Goal: Task Accomplishment & Management: Complete application form

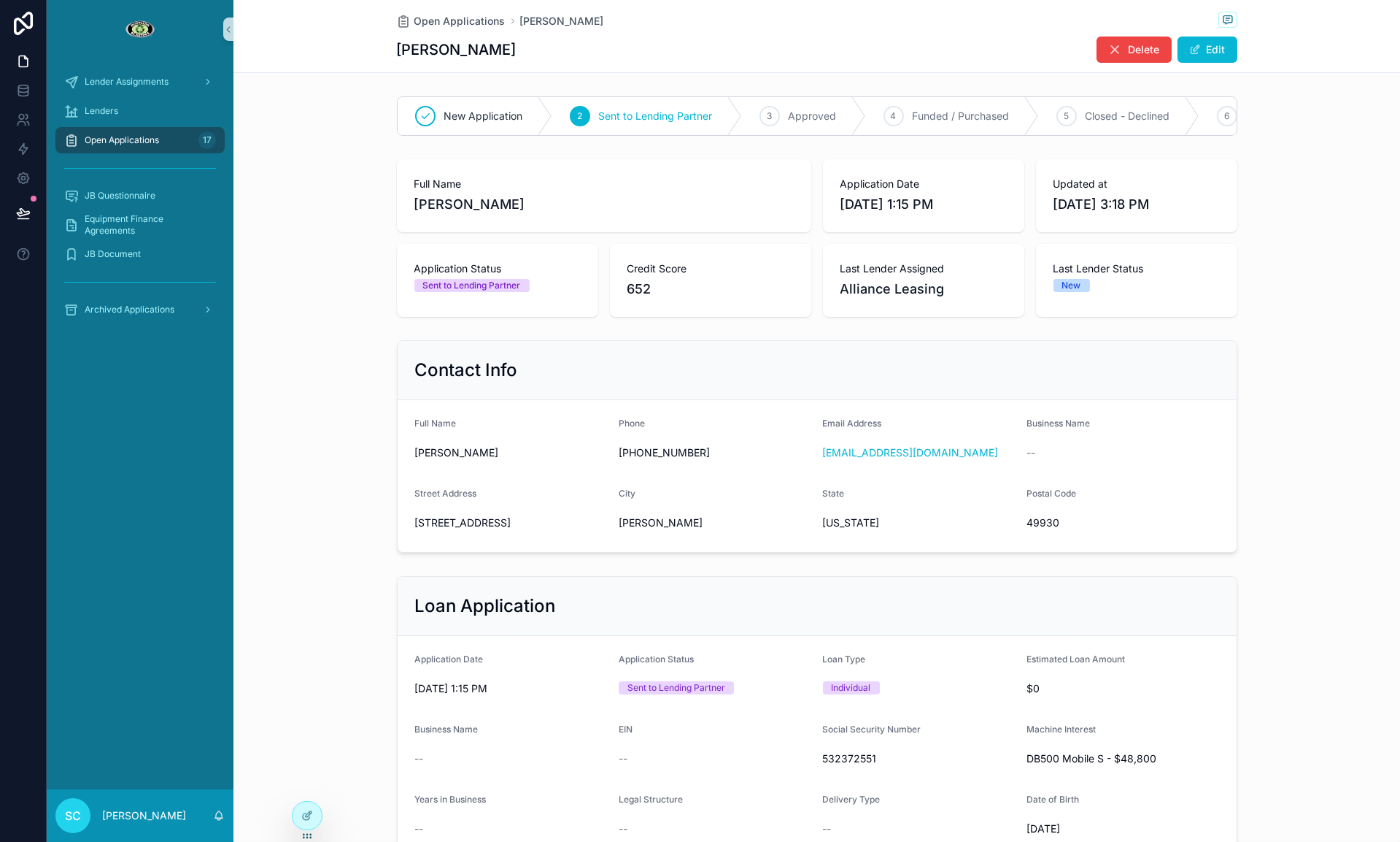
click at [171, 144] on div "Open Applications 17" at bounding box center [139, 140] width 152 height 24
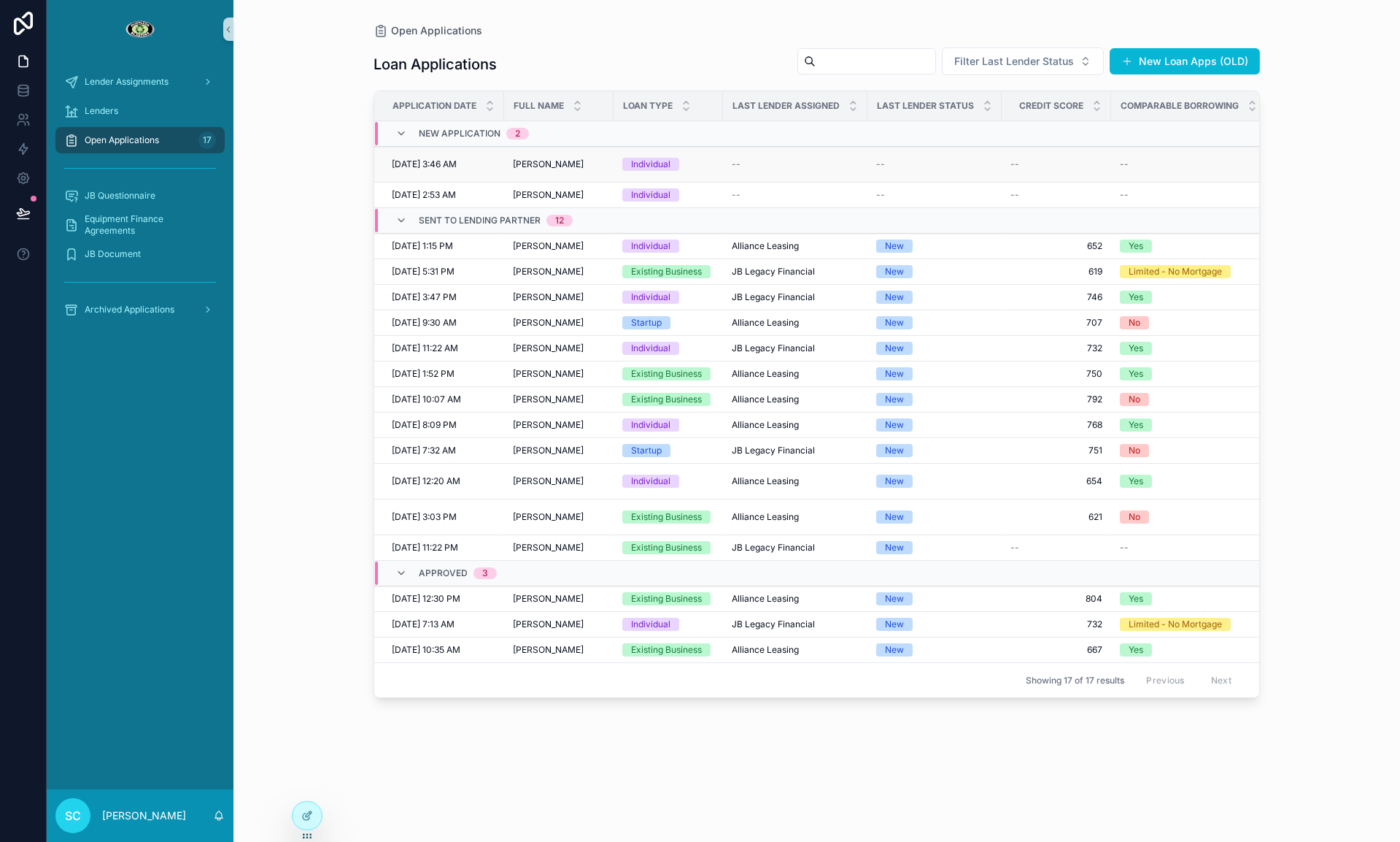
click at [713, 175] on td "Individual" at bounding box center [669, 165] width 109 height 36
click at [525, 192] on span "[PERSON_NAME]" at bounding box center [548, 195] width 71 height 12
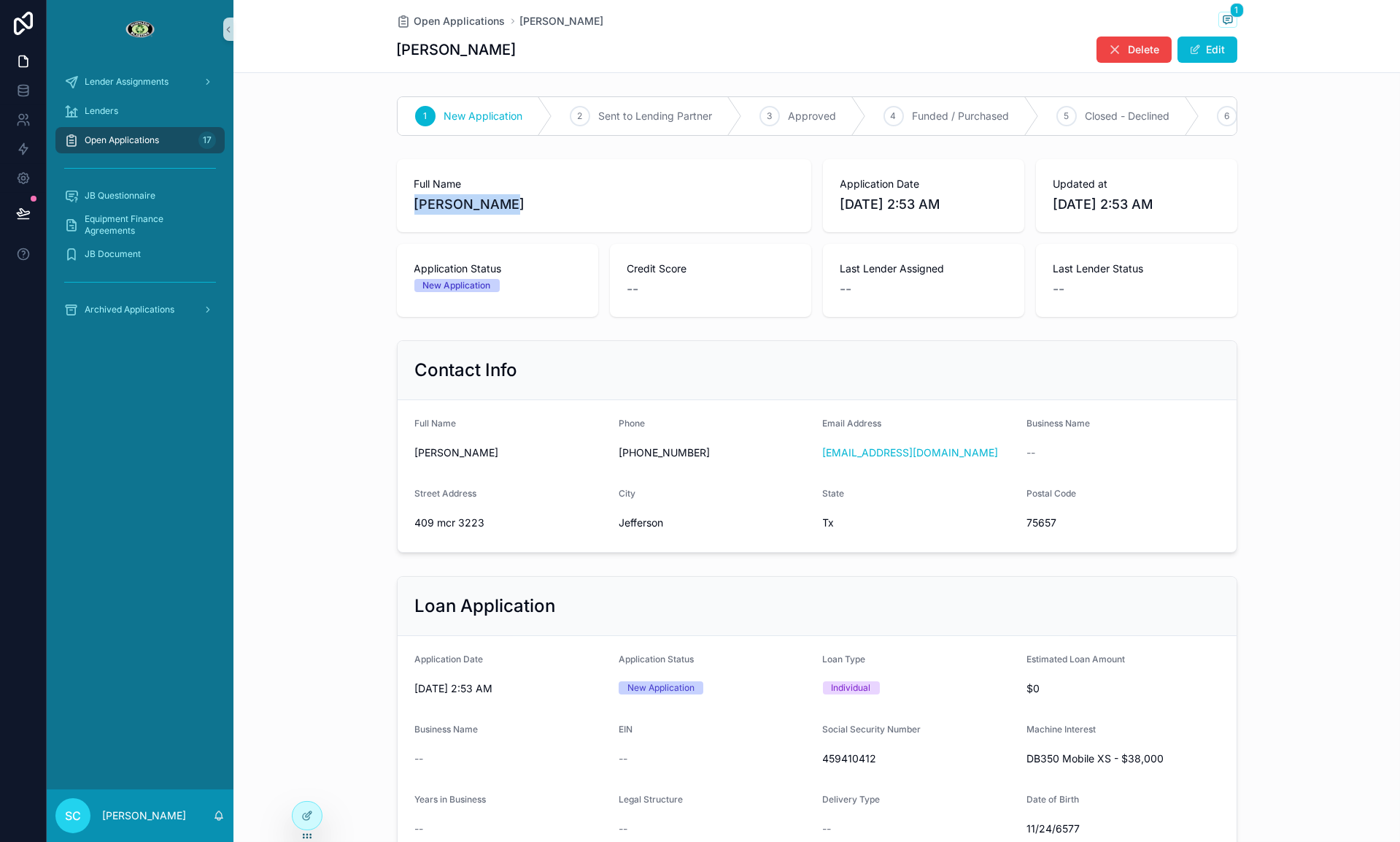
click at [412, 201] on div "Full Name [PERSON_NAME]" at bounding box center [604, 195] width 414 height 73
copy span "[PERSON_NAME]"
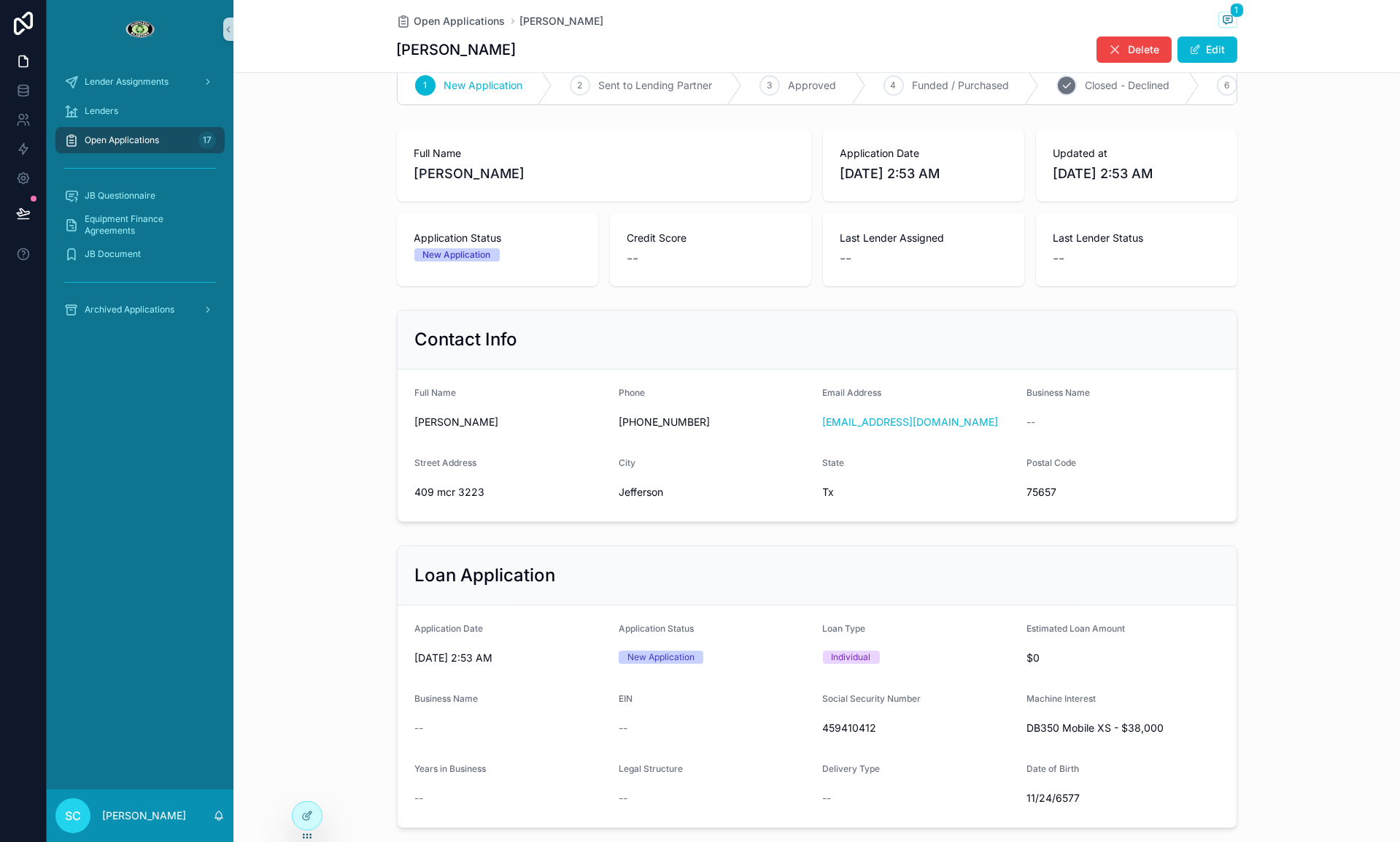
click at [1069, 85] on icon "scrollable content" at bounding box center [1067, 86] width 12 height 12
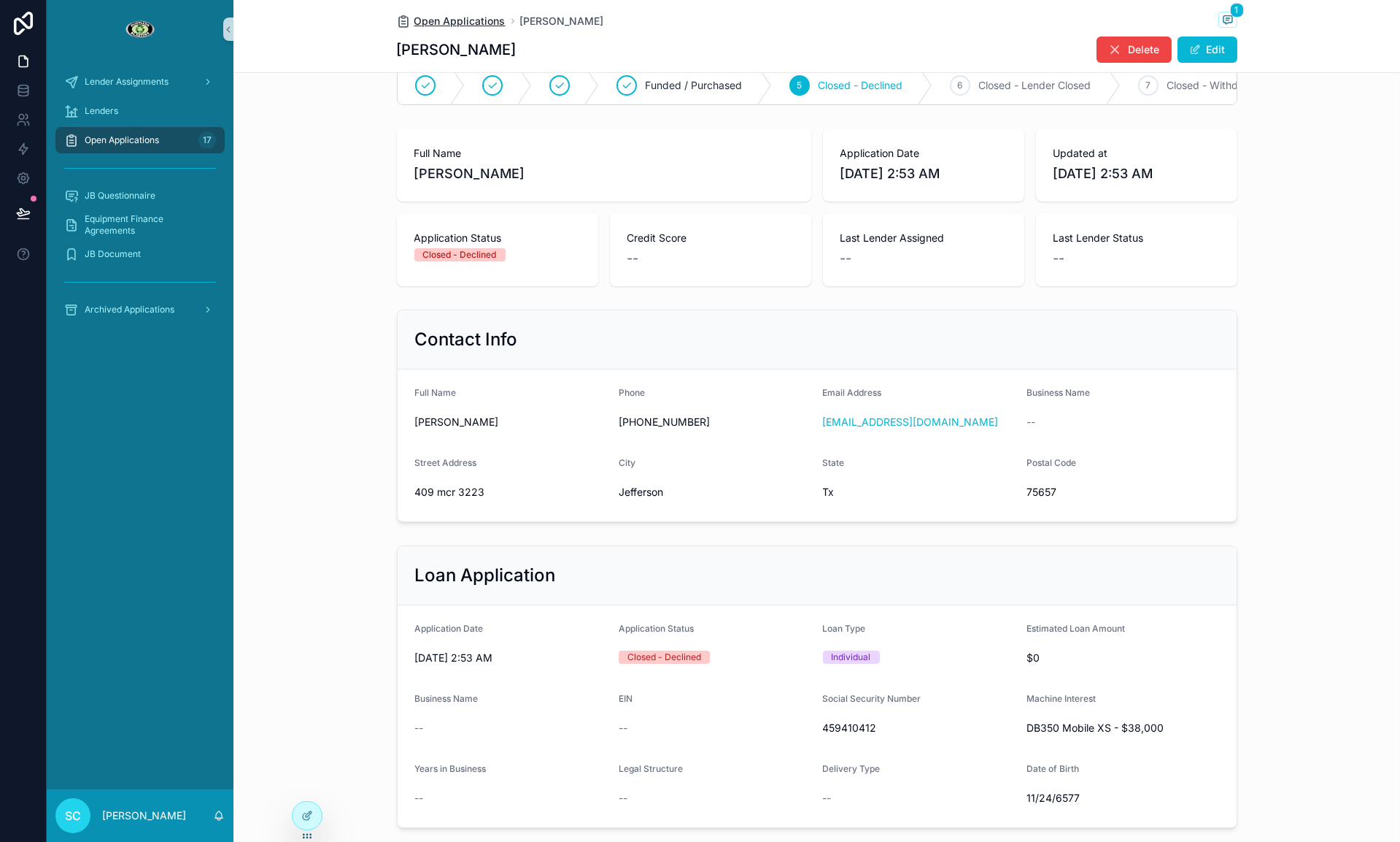
click at [431, 20] on span "Open Applications" at bounding box center [459, 21] width 92 height 14
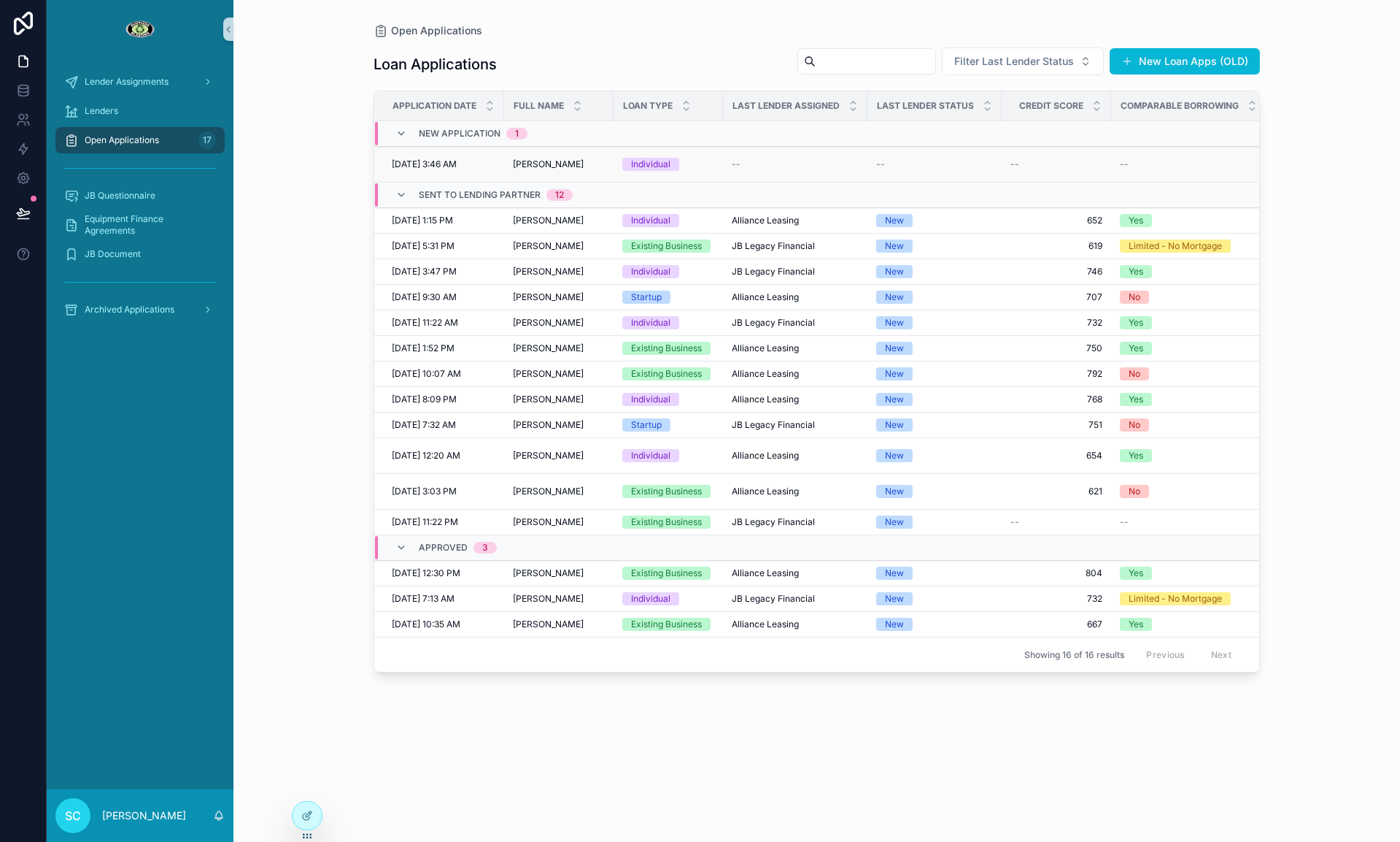
click at [551, 170] on td "[PERSON_NAME] [PERSON_NAME]" at bounding box center [558, 165] width 109 height 36
click at [549, 166] on span "[PERSON_NAME]" at bounding box center [548, 165] width 71 height 12
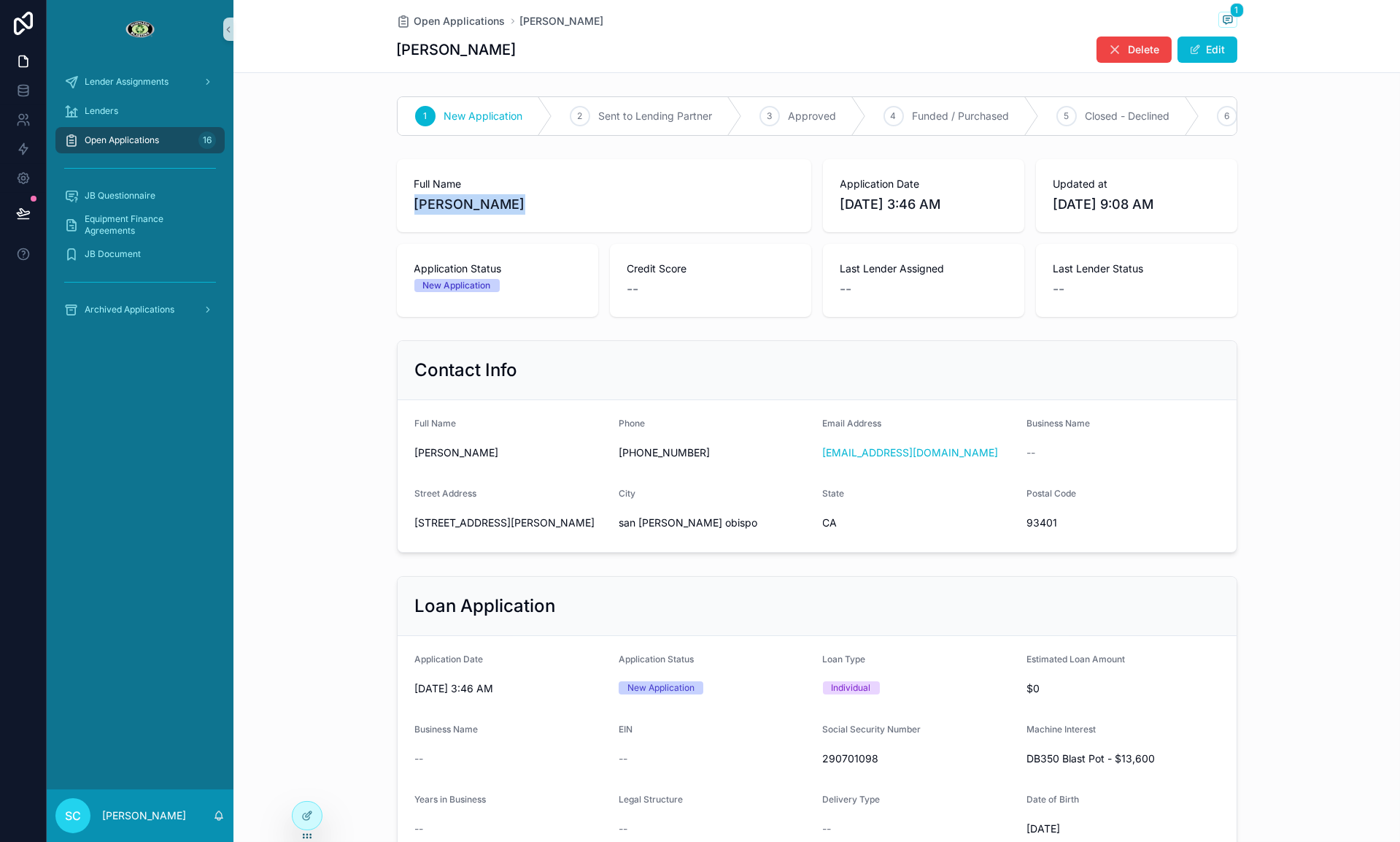
drag, startPoint x: 504, startPoint y: 204, endPoint x: 406, endPoint y: 204, distance: 98.0
click at [405, 205] on div "Full Name [PERSON_NAME]" at bounding box center [604, 195] width 414 height 73
copy span "[PERSON_NAME]"
